Goal: Task Accomplishment & Management: Manage account settings

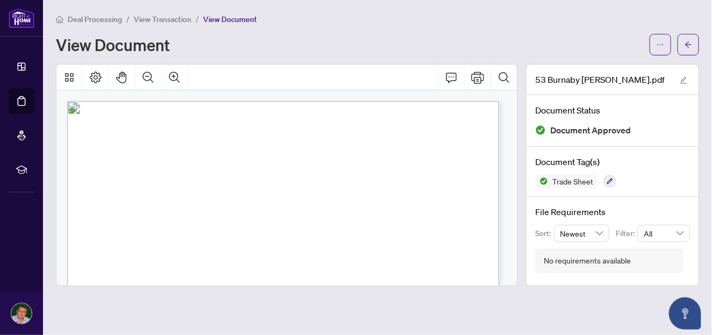
click at [178, 20] on span "View Transaction" at bounding box center [162, 20] width 57 height 10
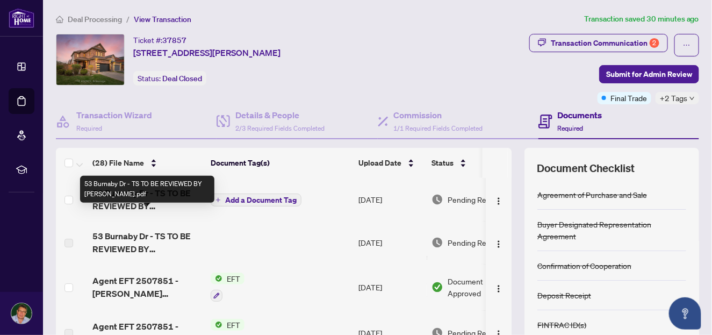
click at [120, 212] on span "53 Burnaby Dr - TS TO BE REVIEWED BY [PERSON_NAME].pdf" at bounding box center [147, 199] width 110 height 26
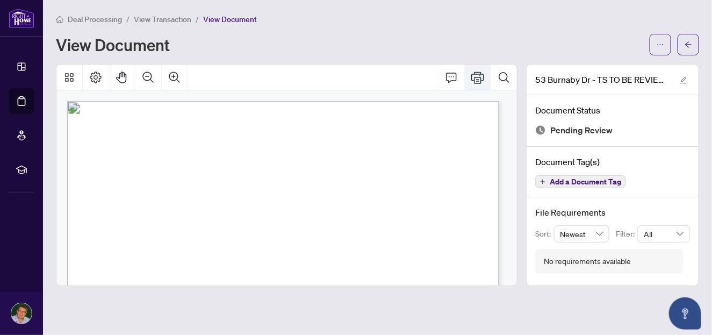
click at [480, 81] on icon "Print" at bounding box center [477, 77] width 13 height 13
click at [700, 134] on div "53 Burnaby Dr - TS TO BE REVIEWED BY [PERSON_NAME].pdf Document Status Pending …" at bounding box center [613, 175] width 182 height 222
click at [172, 20] on span "View Transaction" at bounding box center [162, 20] width 57 height 10
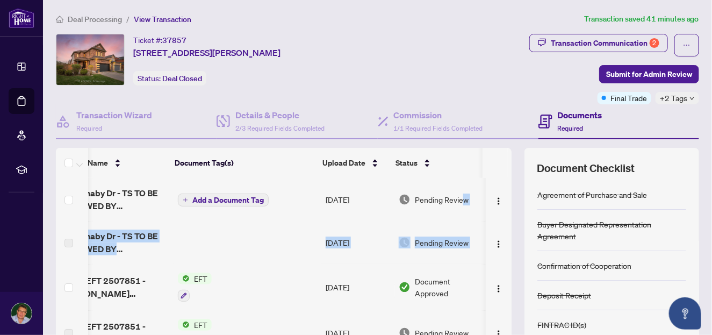
scroll to position [0, 44]
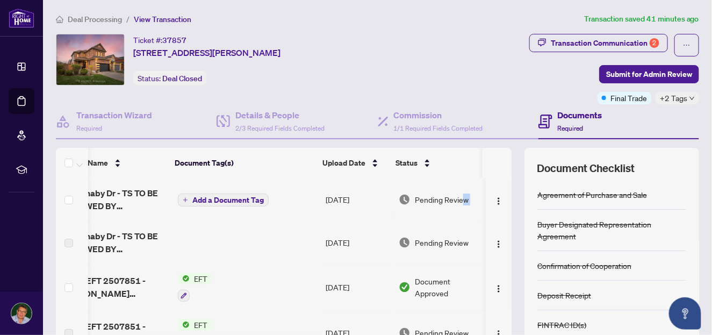
drag, startPoint x: 503, startPoint y: 208, endPoint x: 497, endPoint y: 234, distance: 26.5
click at [497, 235] on div "(28) File Name Document Tag(s) Upload Date Status 53 Burnaby Dr - TS TO BE REVI…" at bounding box center [377, 279] width 643 height 263
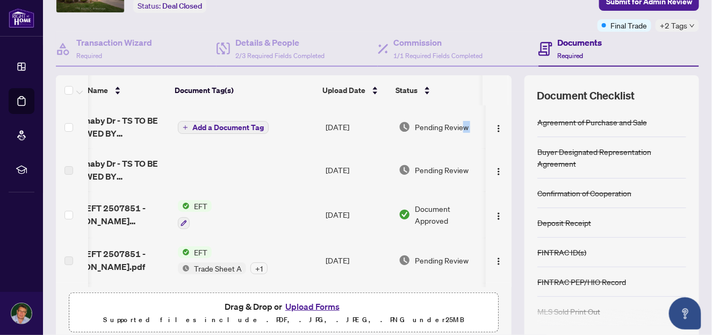
scroll to position [122, 0]
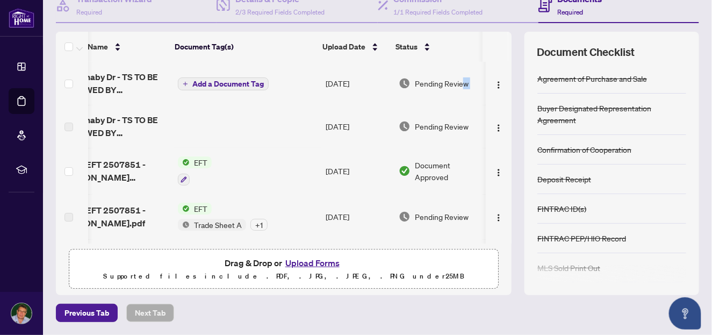
click at [320, 263] on button "Upload Forms" at bounding box center [312, 263] width 61 height 14
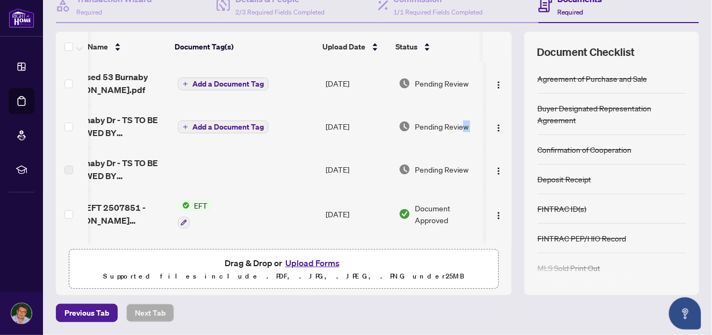
drag, startPoint x: 509, startPoint y: 50, endPoint x: 494, endPoint y: 90, distance: 42.2
click at [508, 54] on div "(29) File Name Document Tag(s) Upload Date Status TS revised 53 Burnaby [PERSON…" at bounding box center [377, 163] width 643 height 263
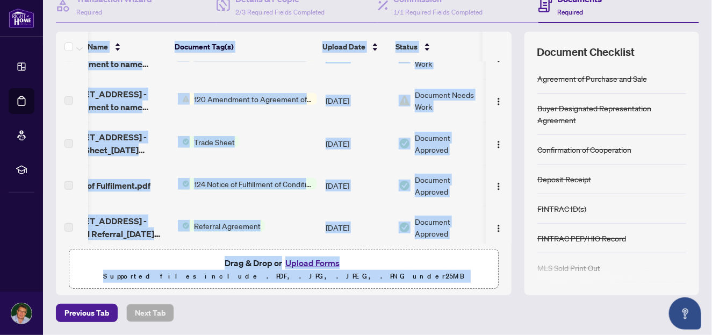
scroll to position [0, 44]
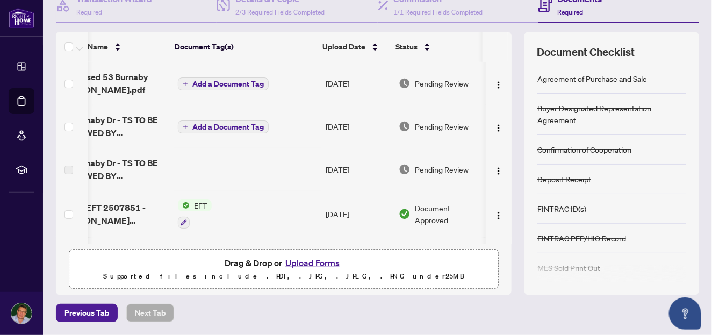
click at [244, 60] on th "Document Tag(s)" at bounding box center [244, 47] width 148 height 30
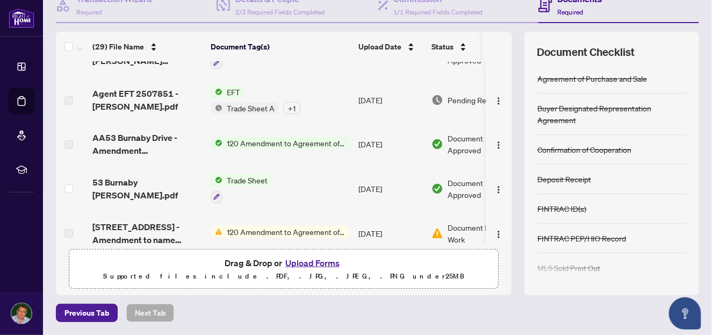
scroll to position [0, 0]
